Goal: Task Accomplishment & Management: Complete application form

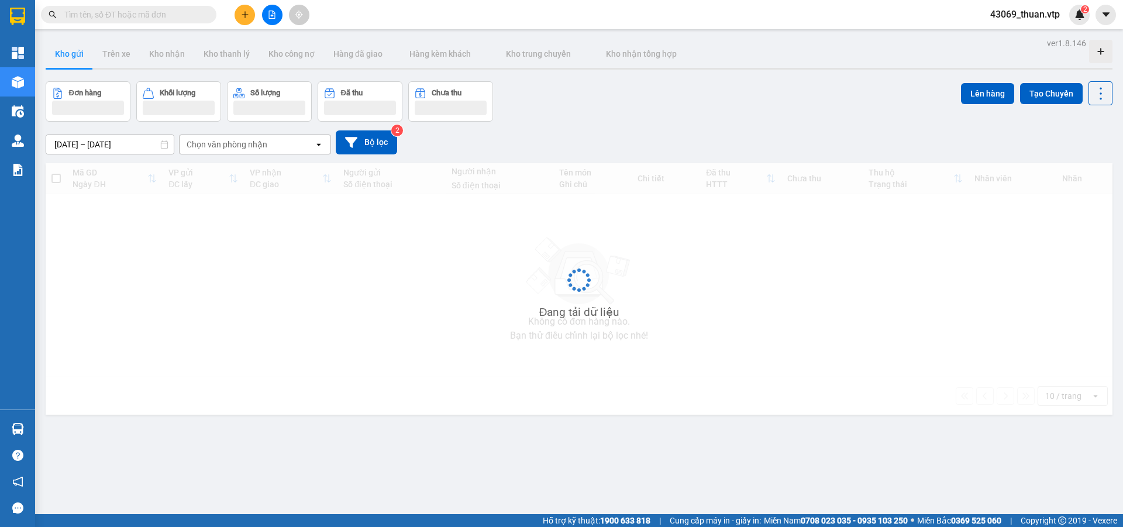
click at [150, 12] on input "text" at bounding box center [133, 14] width 138 height 13
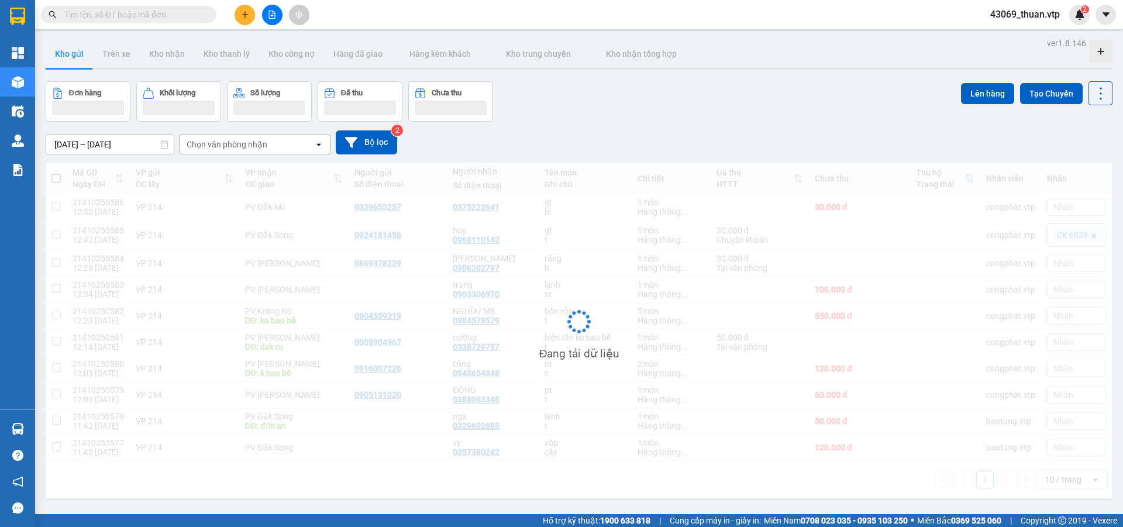
paste input "0976635077"
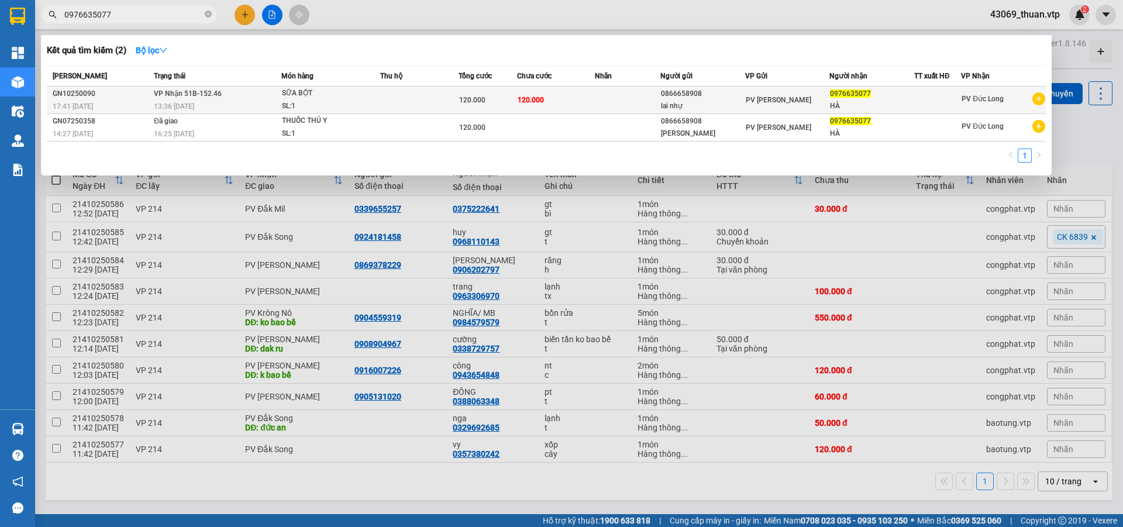
type input "0976635077"
click at [613, 98] on td at bounding box center [627, 100] width 65 height 27
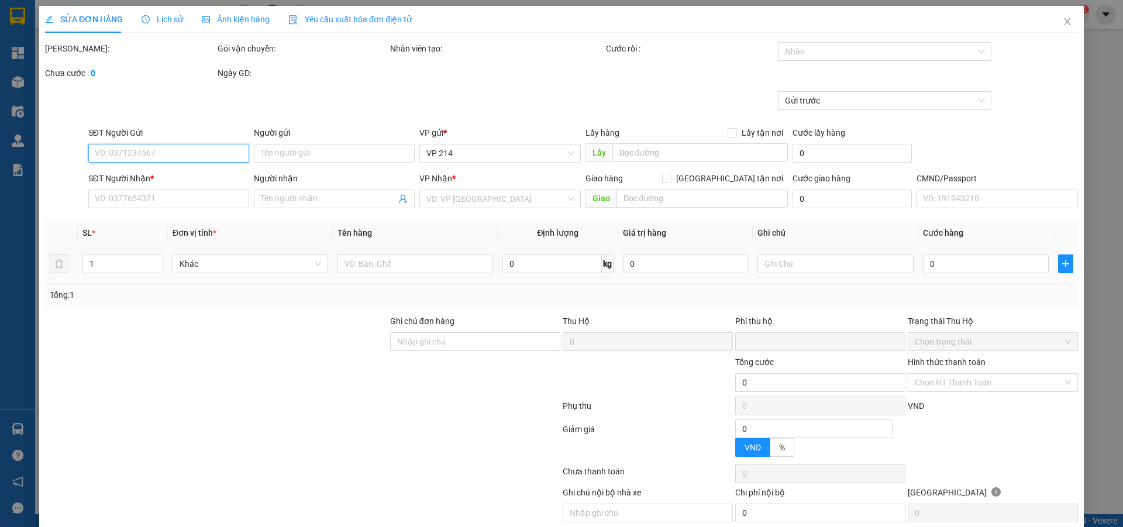
type input "0866658908"
type input "lai nhự"
type input "0976635077"
type input "HÀ"
type input "0"
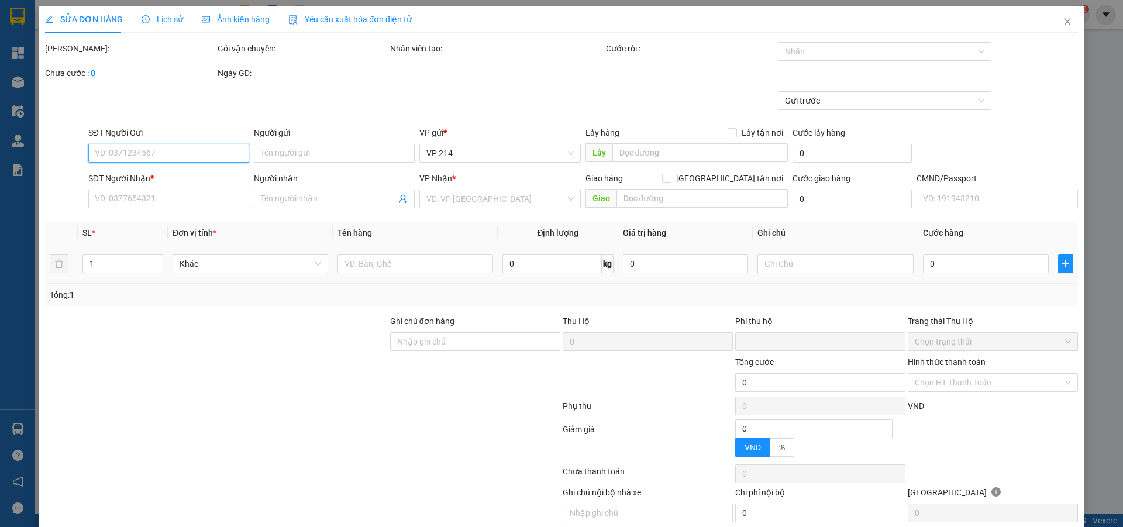
type input "120.000"
type input "6.000"
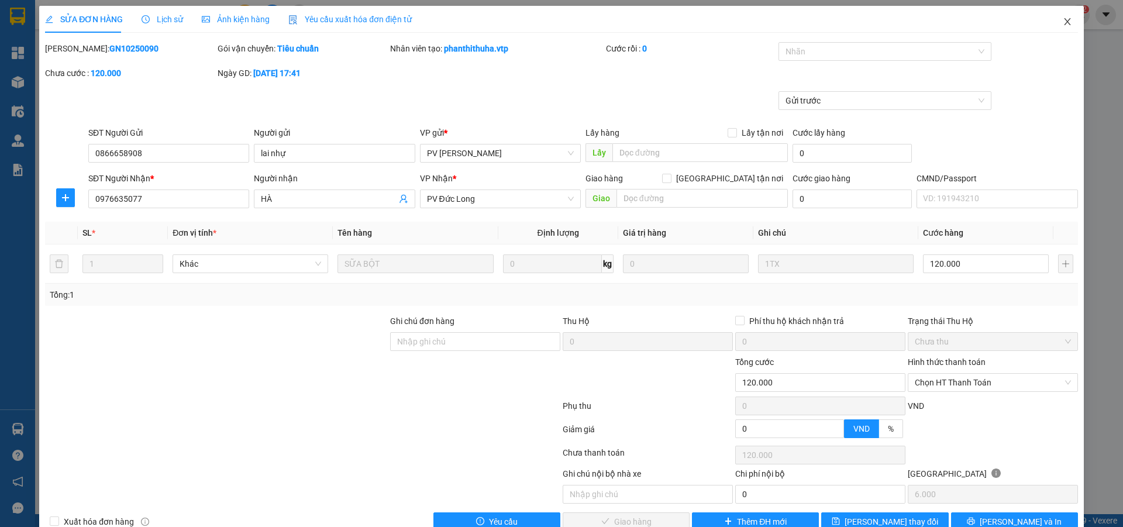
click at [1062, 22] on icon "close" at bounding box center [1066, 21] width 9 height 9
